Goal: Information Seeking & Learning: Find specific fact

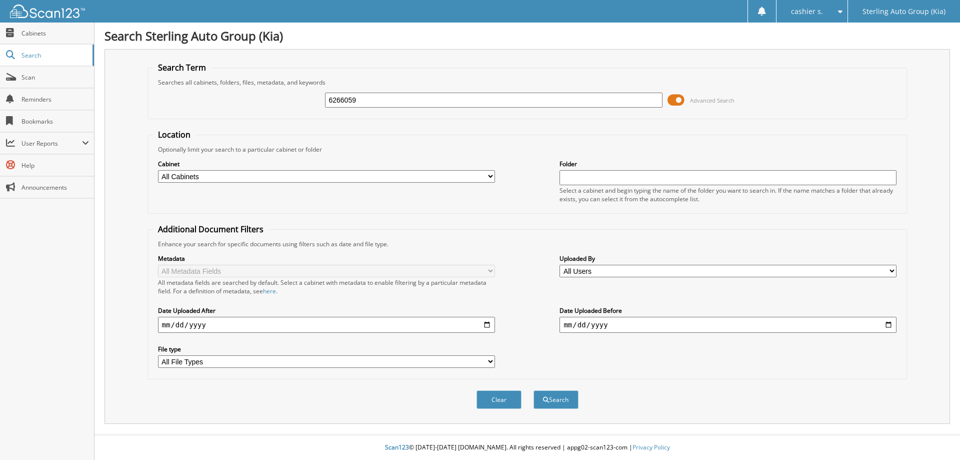
type input "6266059"
click at [534, 390] on button "Search" at bounding box center [556, 399] width 45 height 19
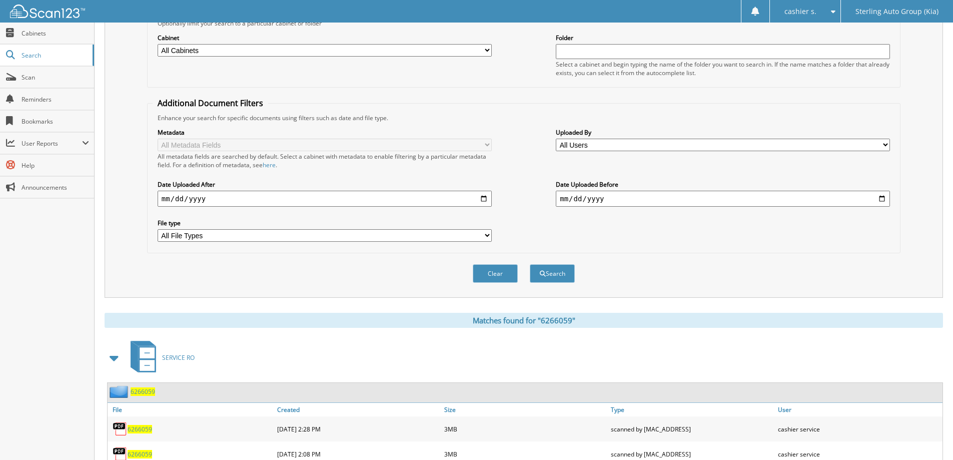
scroll to position [164, 0]
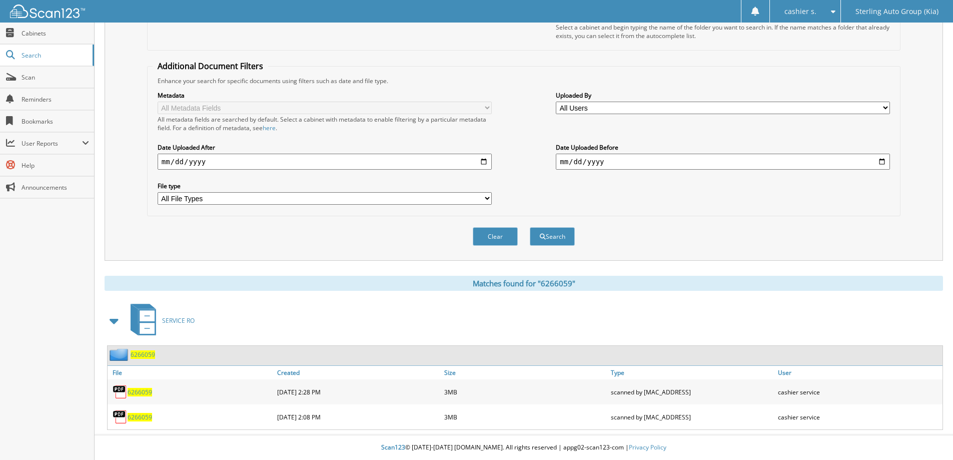
click at [146, 392] on span "6266059" at bounding box center [140, 392] width 25 height 9
click at [137, 392] on span "6266059" at bounding box center [140, 392] width 25 height 9
